Goal: Communication & Community: Answer question/provide support

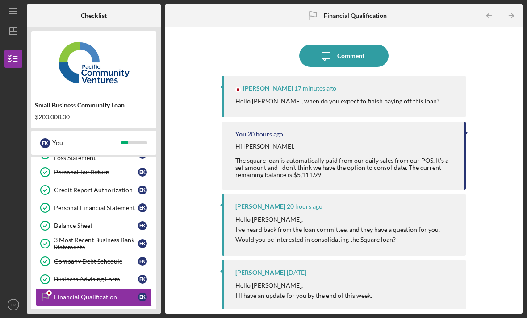
scroll to position [124, 0]
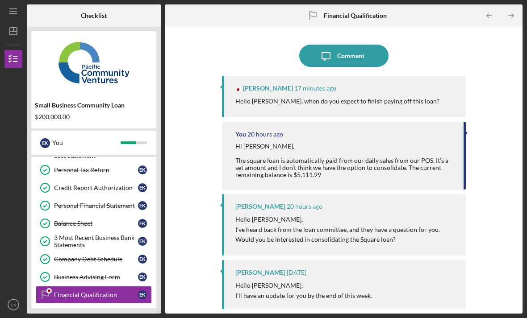
click at [370, 45] on button "Icon/Message Comment" at bounding box center [343, 56] width 89 height 22
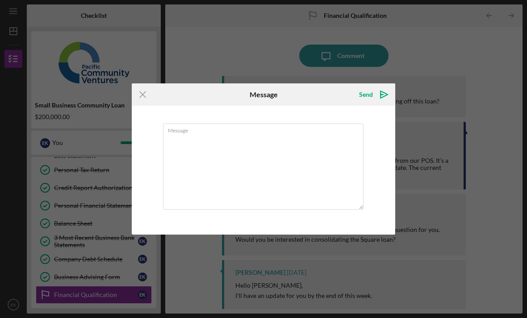
click at [271, 147] on textarea "Message" at bounding box center [263, 167] width 200 height 86
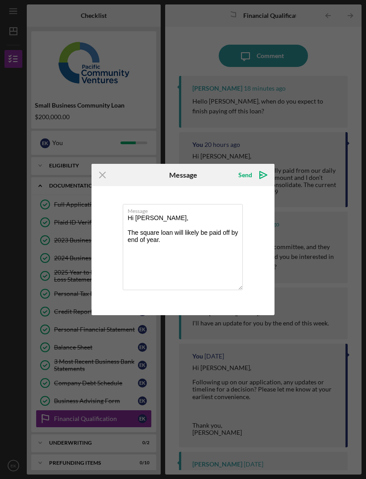
type textarea "Hi [PERSON_NAME], The square loan will likely be paid off by end of year."
click at [258, 164] on div "Send Icon/icon-invite-send" at bounding box center [251, 175] width 45 height 22
click at [255, 178] on icon "Icon/icon-invite-send" at bounding box center [263, 175] width 22 height 22
